Goal: Check status: Check status

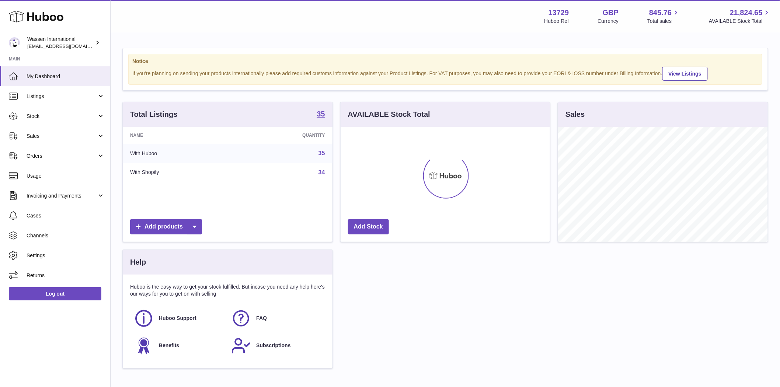
scroll to position [115, 209]
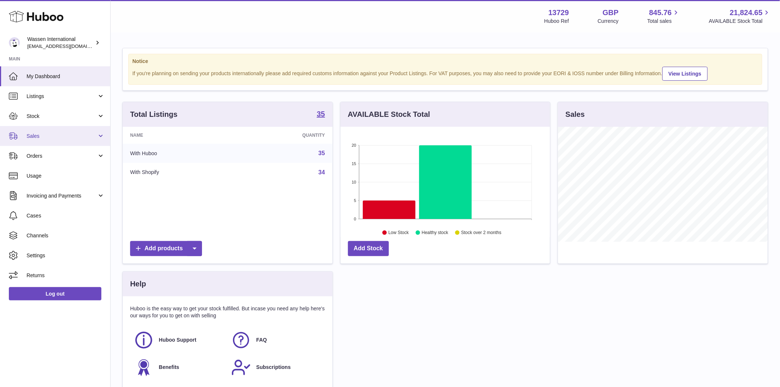
click at [60, 138] on span "Sales" at bounding box center [62, 136] width 70 height 7
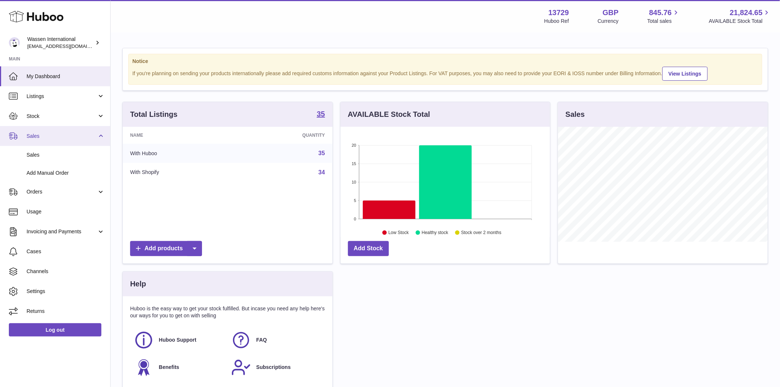
click at [71, 139] on link "Sales" at bounding box center [55, 136] width 110 height 20
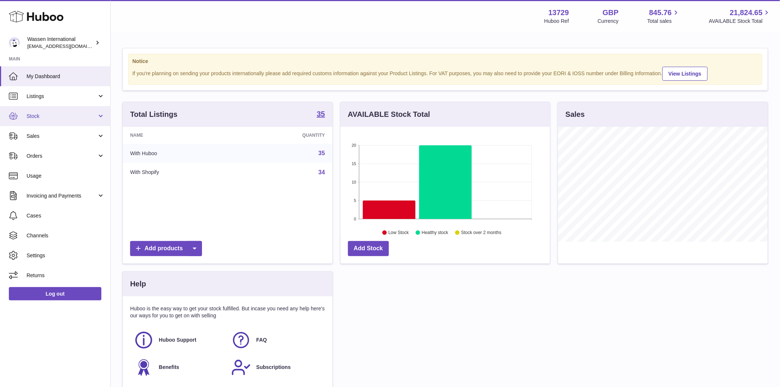
click at [76, 116] on span "Stock" at bounding box center [62, 116] width 70 height 7
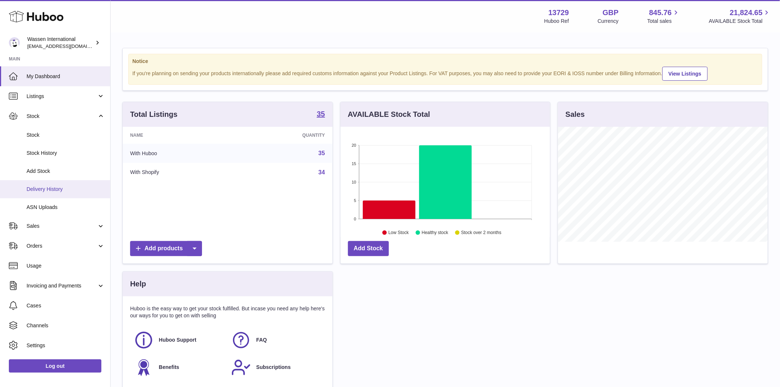
click at [63, 191] on span "Delivery History" at bounding box center [66, 189] width 78 height 7
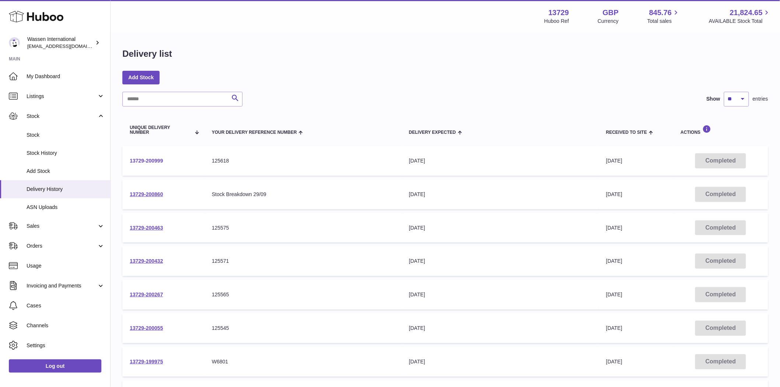
click at [154, 158] on link "13729-200999" at bounding box center [146, 161] width 33 height 6
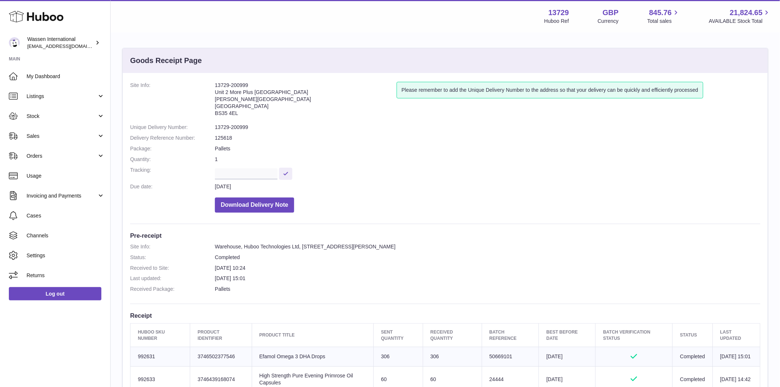
click at [43, 20] on use at bounding box center [36, 16] width 55 height 11
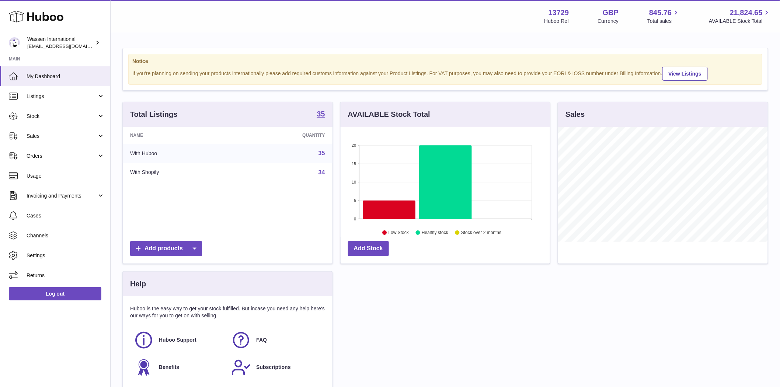
scroll to position [115, 209]
click at [402, 211] on icon at bounding box center [388, 210] width 53 height 18
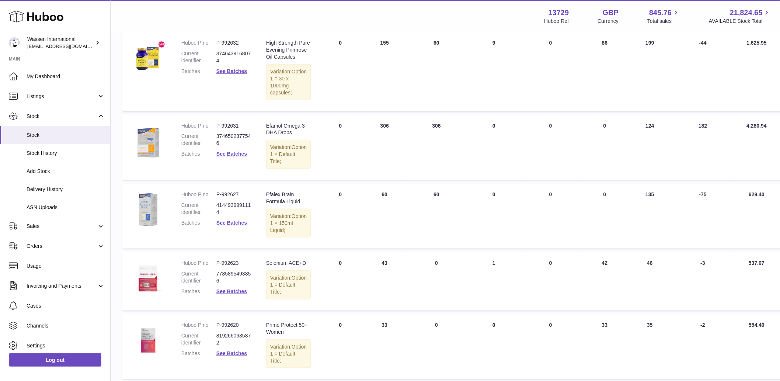
scroll to position [245, 0]
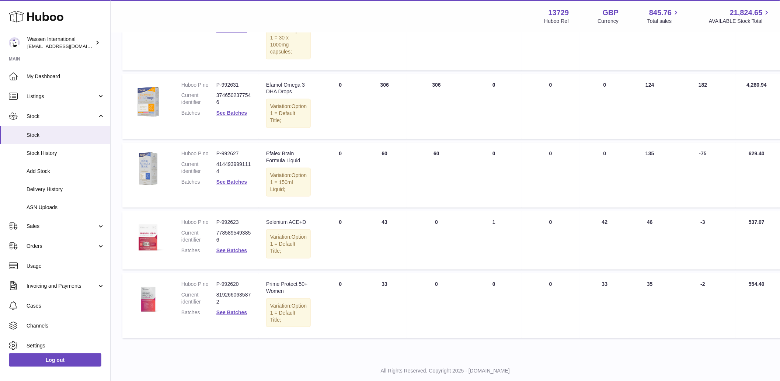
click at [591, 139] on td "AVAILABLE Total 0" at bounding box center [604, 106] width 50 height 65
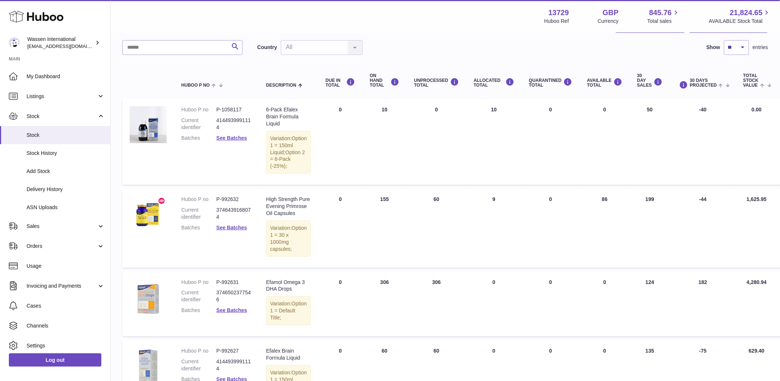
scroll to position [41, 0]
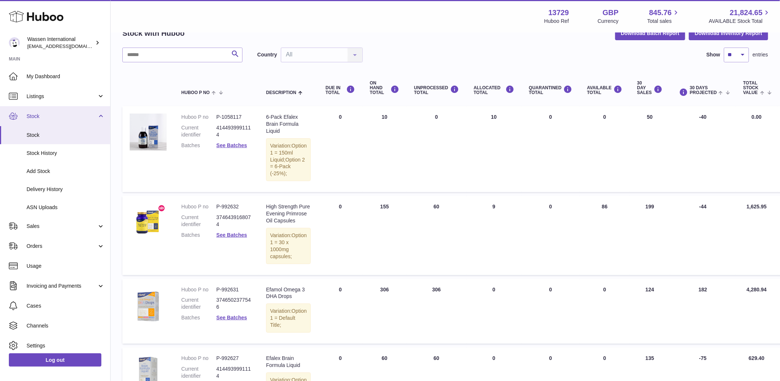
click at [45, 119] on span "Stock" at bounding box center [62, 116] width 70 height 7
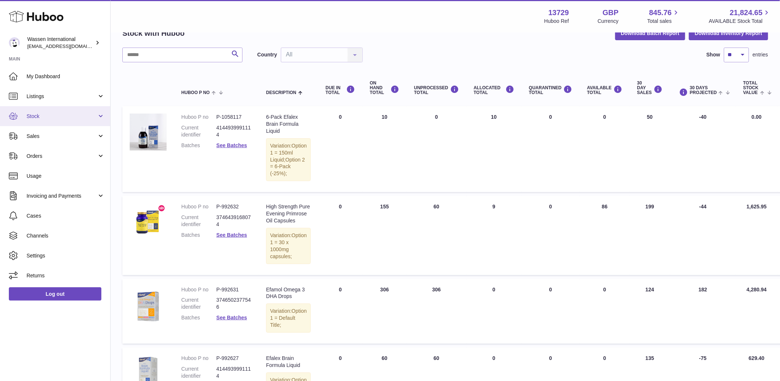
click at [45, 119] on span "Stock" at bounding box center [62, 116] width 70 height 7
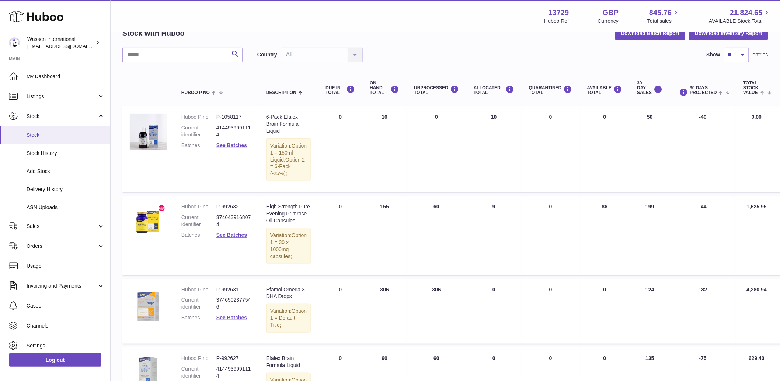
click at [43, 134] on span "Stock" at bounding box center [66, 135] width 78 height 7
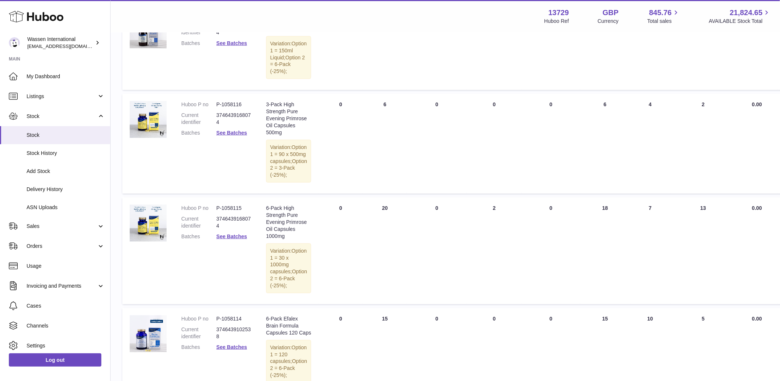
scroll to position [123, 0]
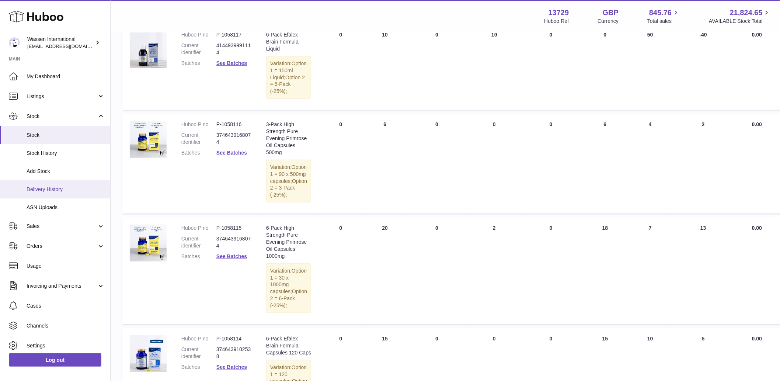
click at [55, 181] on link "Delivery History" at bounding box center [55, 189] width 110 height 18
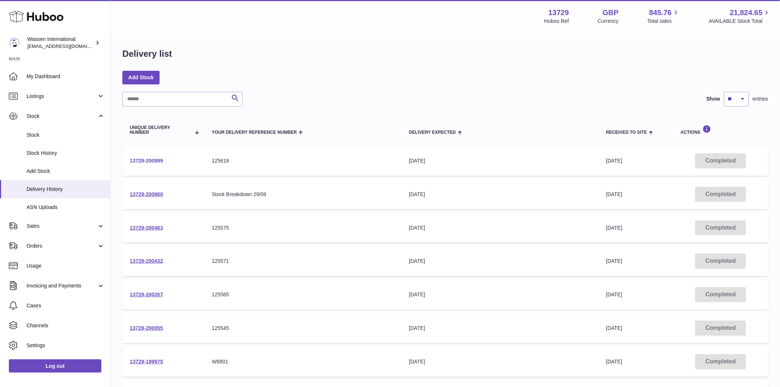
click at [160, 163] on link "13729-200999" at bounding box center [146, 161] width 33 height 6
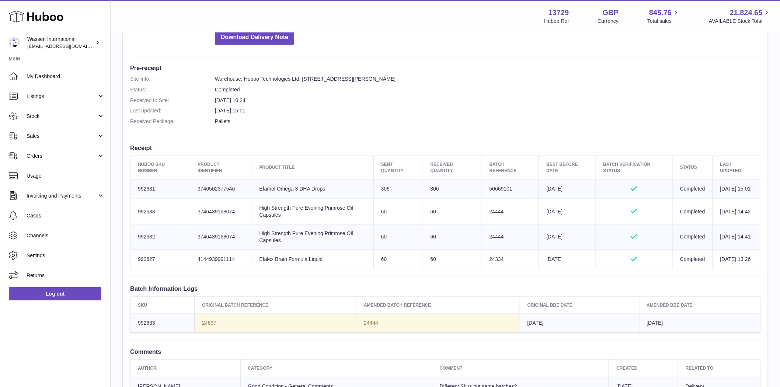
scroll to position [281, 0]
